Goal: Find specific fact: Find specific fact

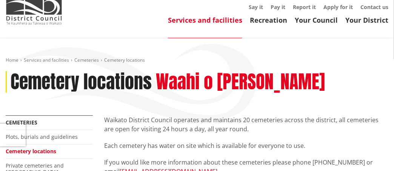
scroll to position [113, 0]
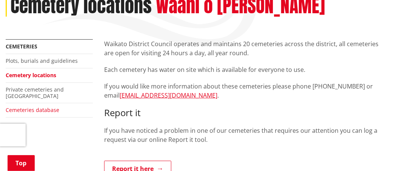
click at [54, 106] on link "Cemeteries database" at bounding box center [33, 109] width 54 height 7
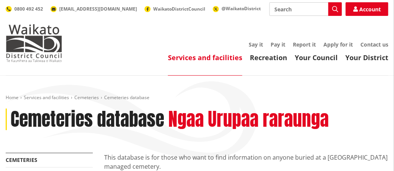
select select
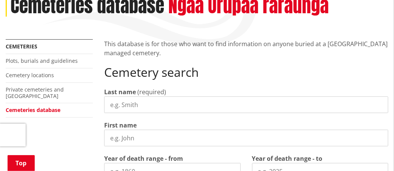
click at [204, 106] on input "Last name" at bounding box center [246, 104] width 285 height 17
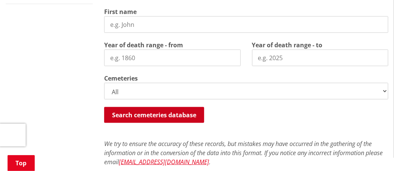
type input "adams"
click at [169, 113] on button "Search cemeteries database" at bounding box center [154, 115] width 100 height 16
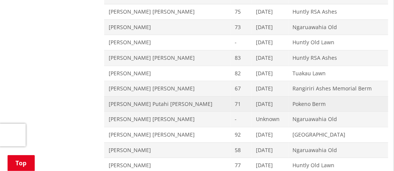
scroll to position [365, 0]
